Goal: Information Seeking & Learning: Learn about a topic

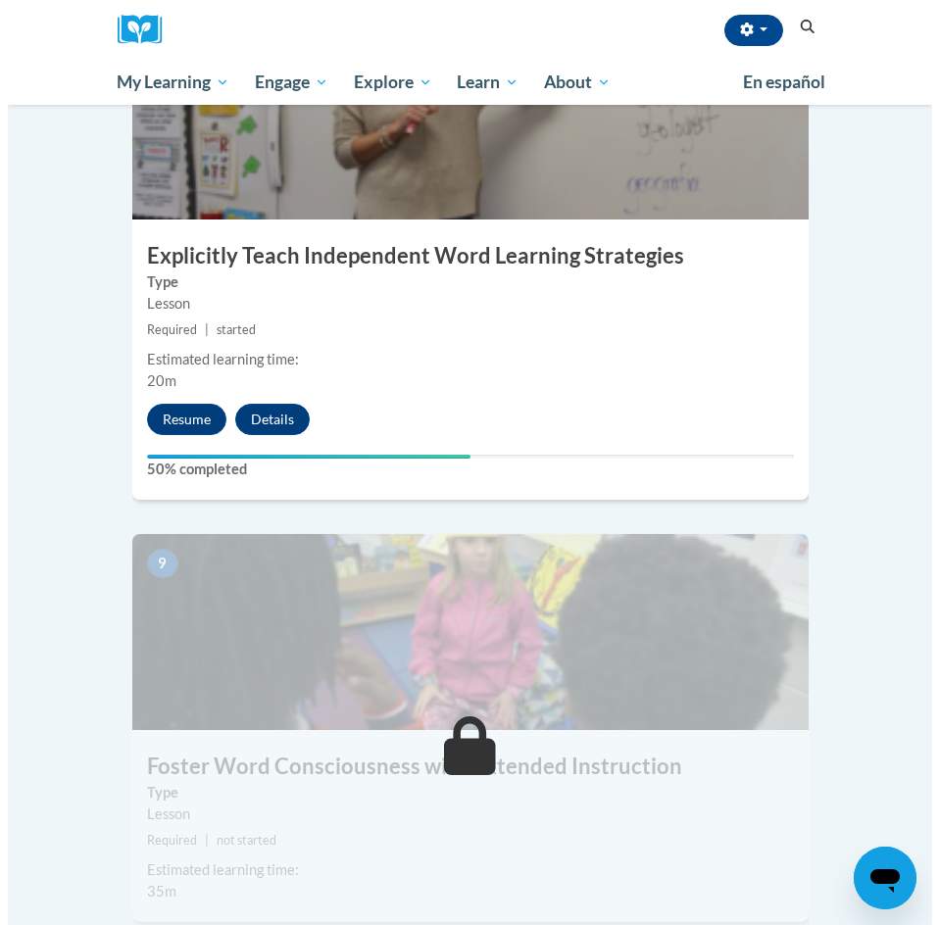
scroll to position [4236, 0]
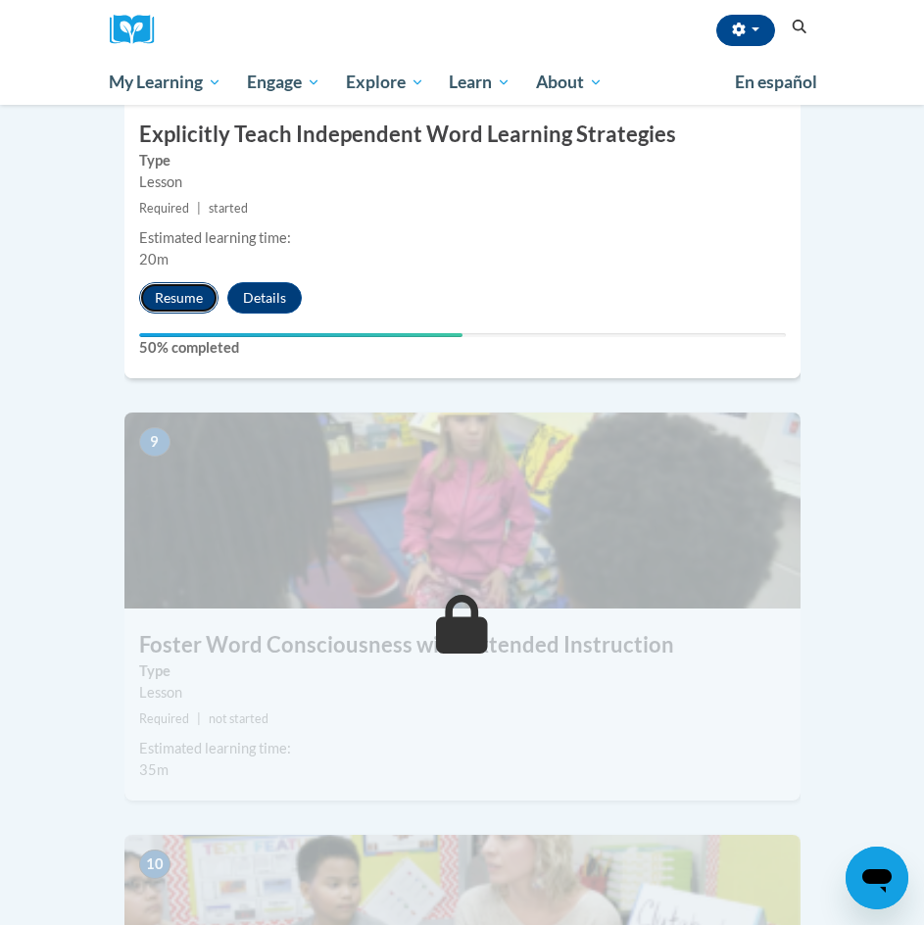
click at [173, 282] on button "Resume" at bounding box center [178, 297] width 79 height 31
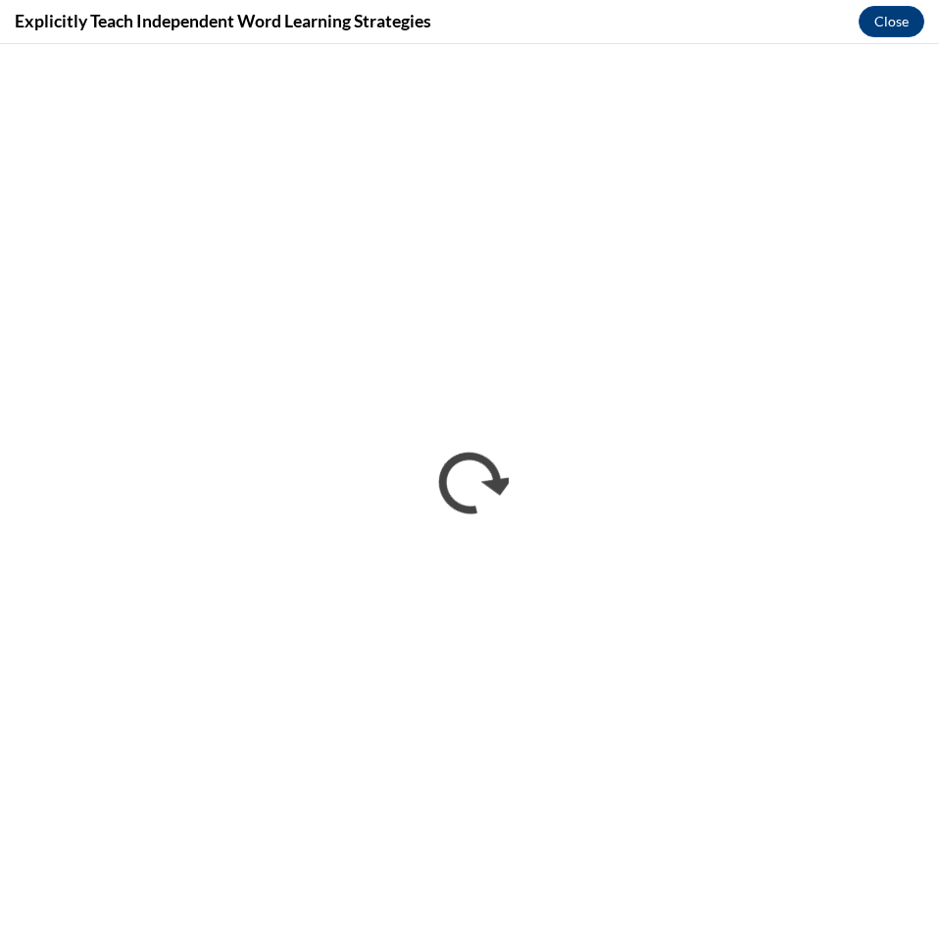
scroll to position [0, 0]
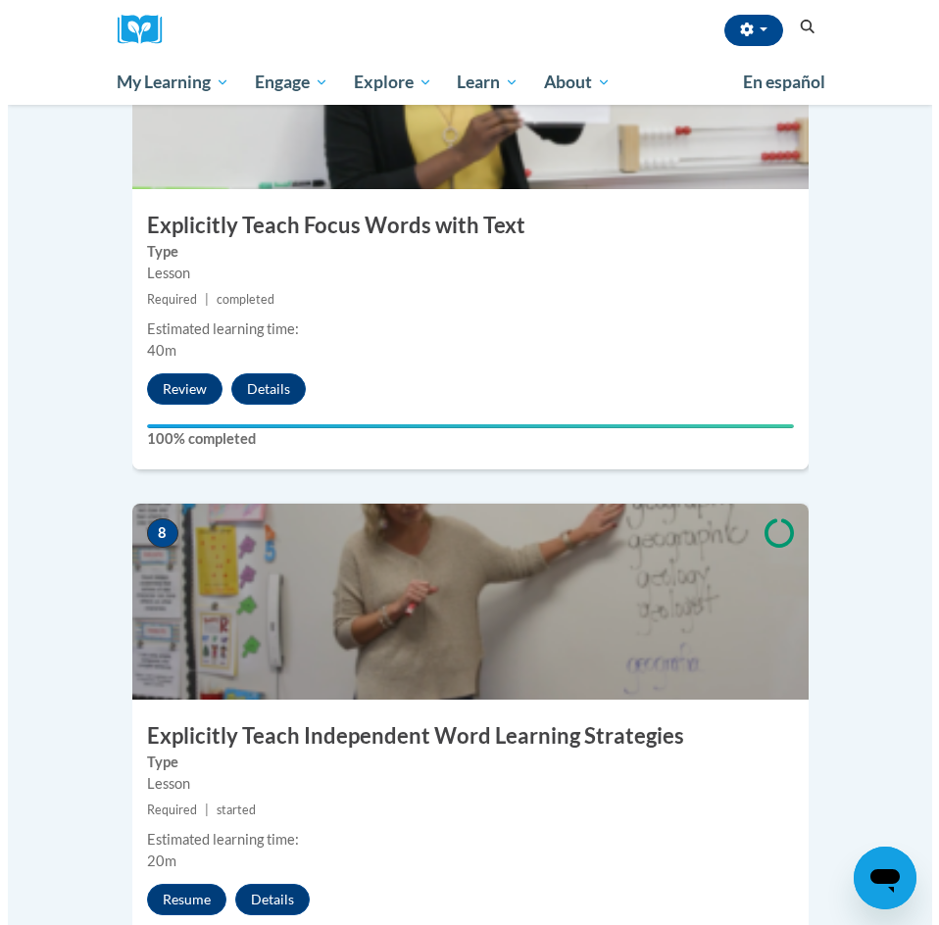
scroll to position [3632, 0]
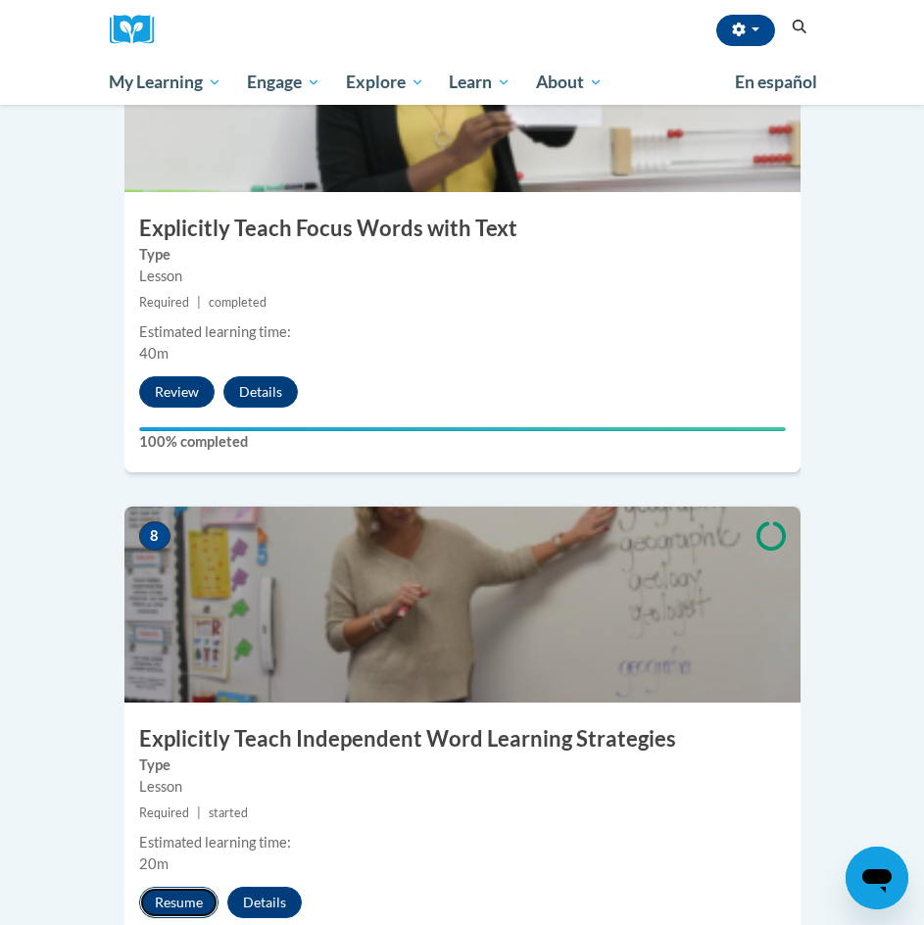
click at [161, 887] on button "Resume" at bounding box center [178, 902] width 79 height 31
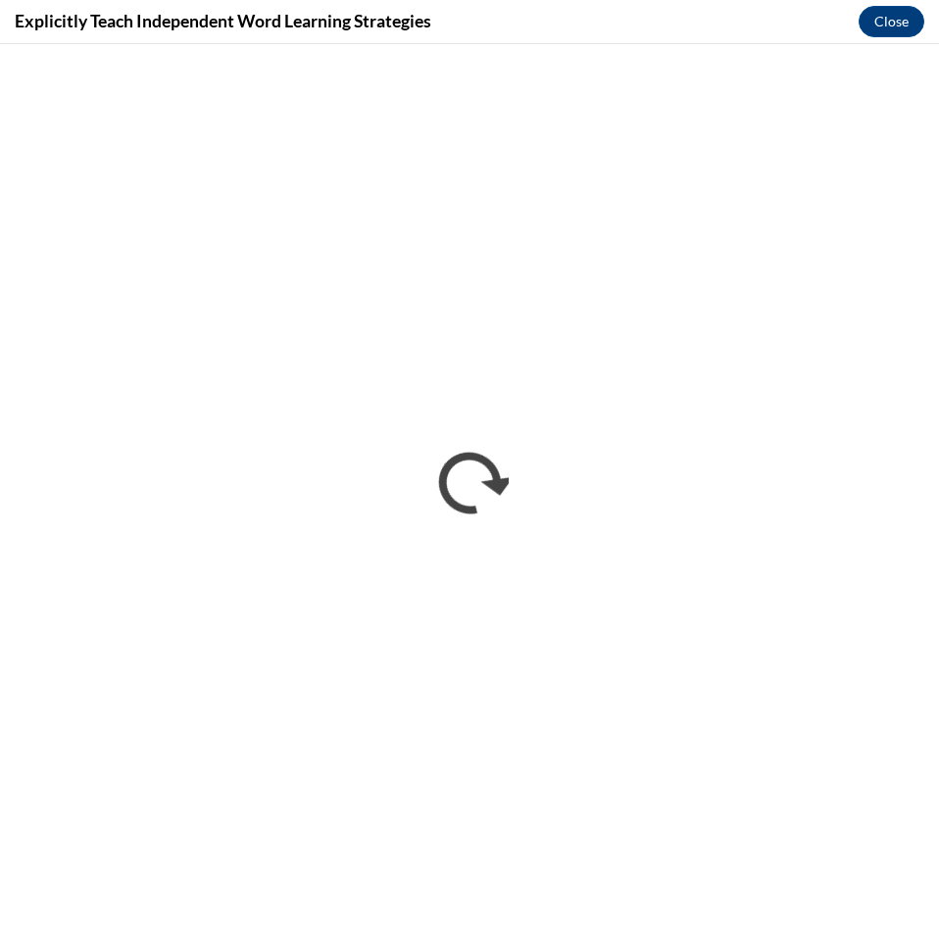
scroll to position [0, 0]
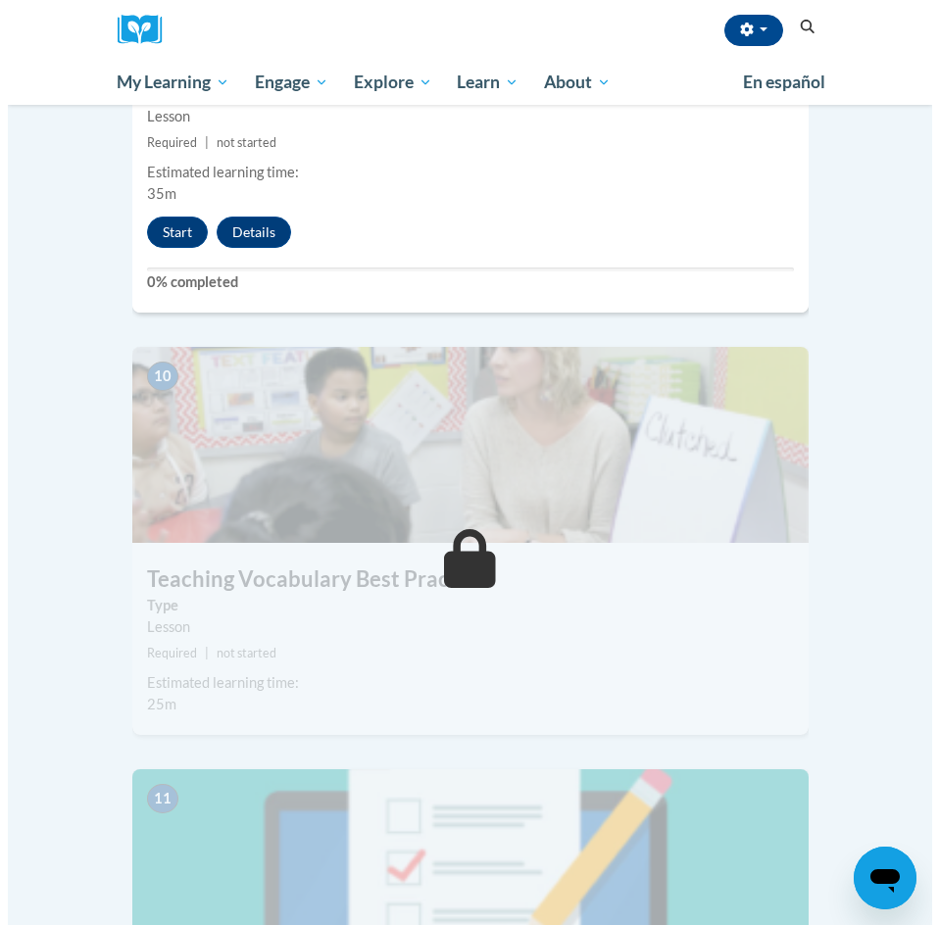
scroll to position [4811, 0]
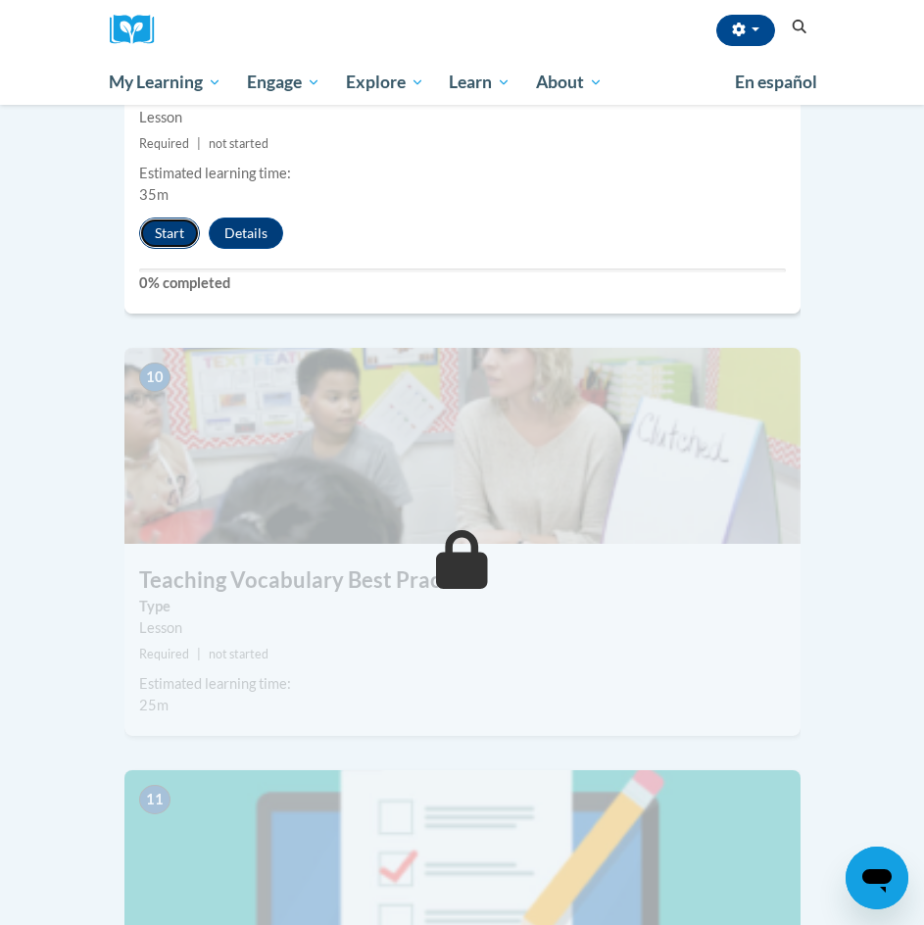
click at [177, 218] on button "Start" at bounding box center [169, 233] width 61 height 31
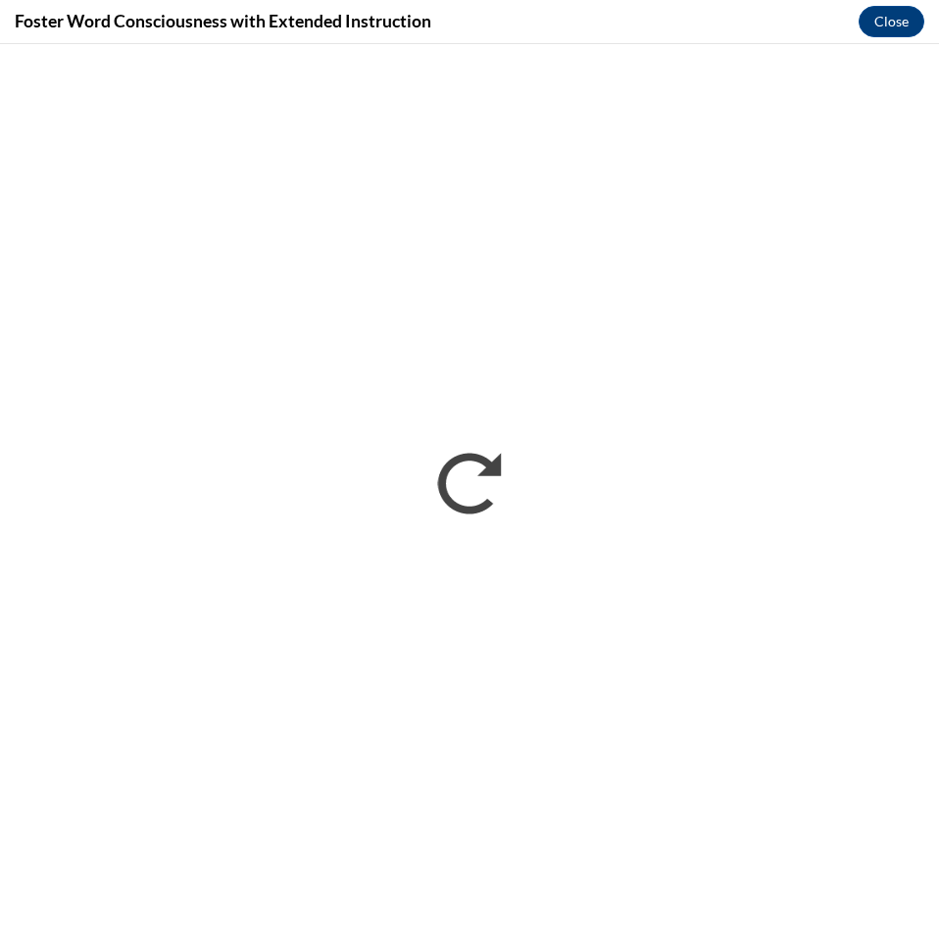
scroll to position [0, 0]
